Goal: Transaction & Acquisition: Purchase product/service

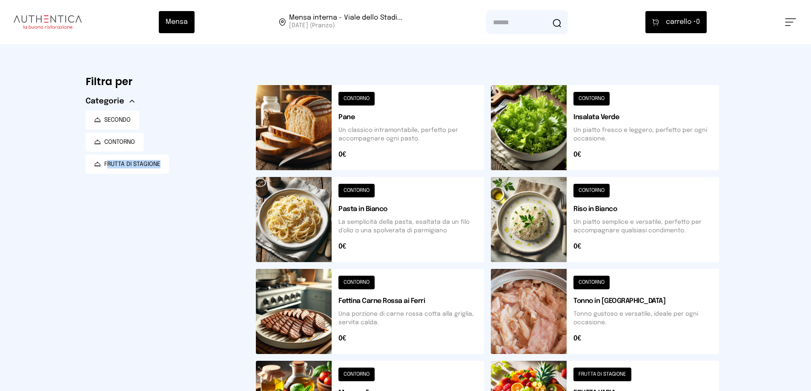
click at [603, 228] on button at bounding box center [605, 219] width 228 height 85
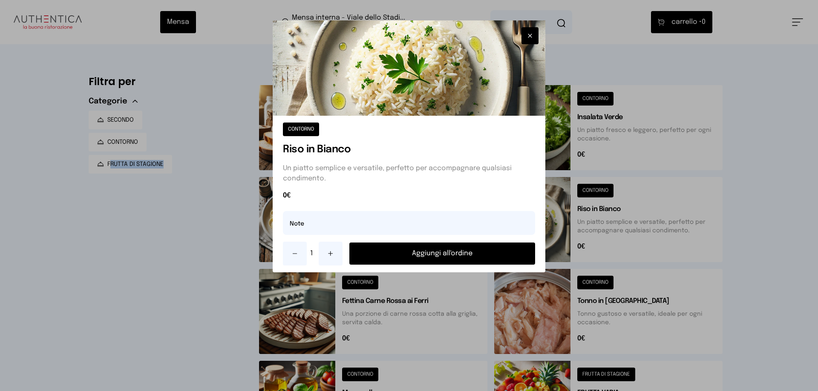
click at [495, 248] on button "Aggiungi all'ordine" at bounding box center [442, 254] width 186 height 22
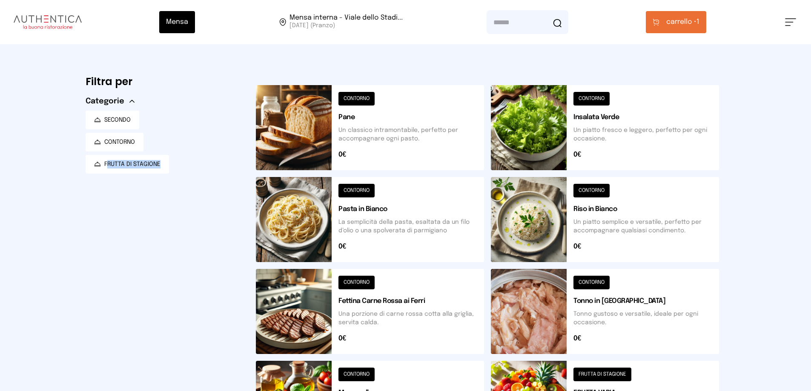
click at [697, 24] on span "carrello •" at bounding box center [681, 22] width 30 height 10
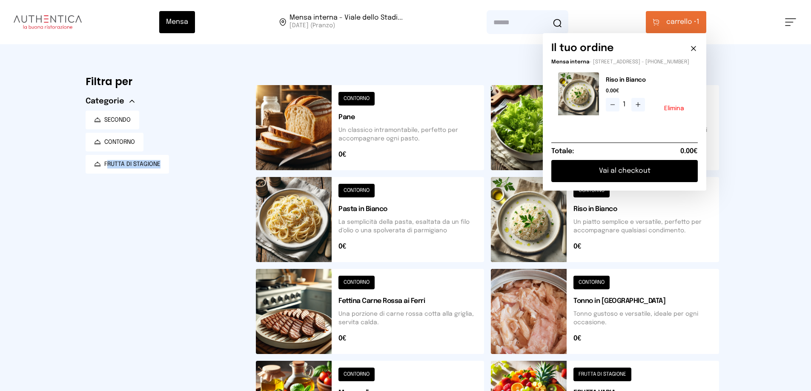
click at [673, 169] on button "Vai al checkout" at bounding box center [624, 171] width 146 height 22
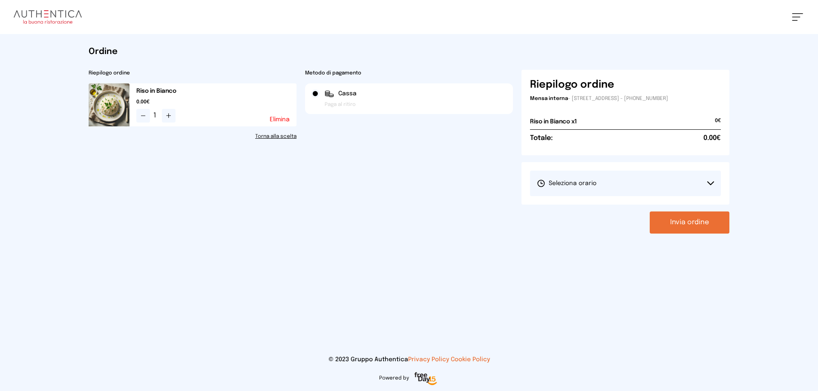
click at [593, 171] on button "Seleziona orario" at bounding box center [625, 184] width 191 height 26
click at [558, 211] on span "1° Turno (13:00 - 15:00)" at bounding box center [569, 207] width 64 height 9
click at [710, 224] on button "Invia ordine" at bounding box center [689, 223] width 80 height 22
